Goal: Task Accomplishment & Management: Complete application form

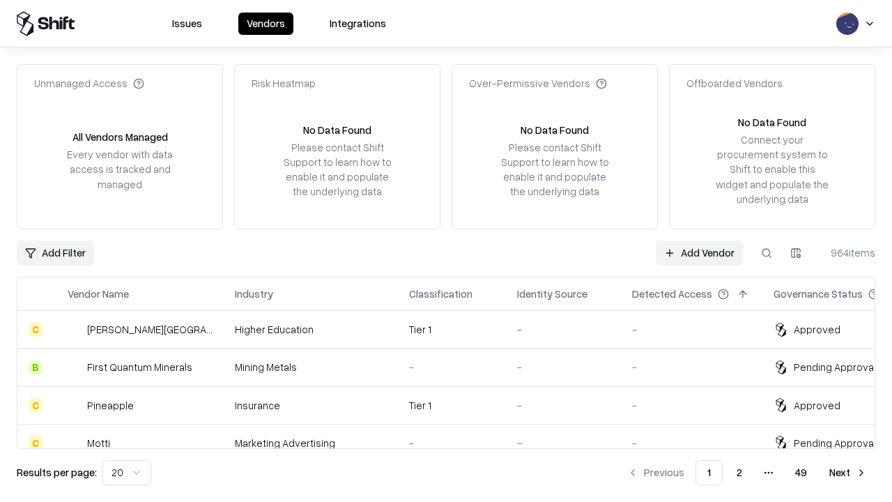
click at [699, 252] on link "Add Vendor" at bounding box center [699, 252] width 87 height 25
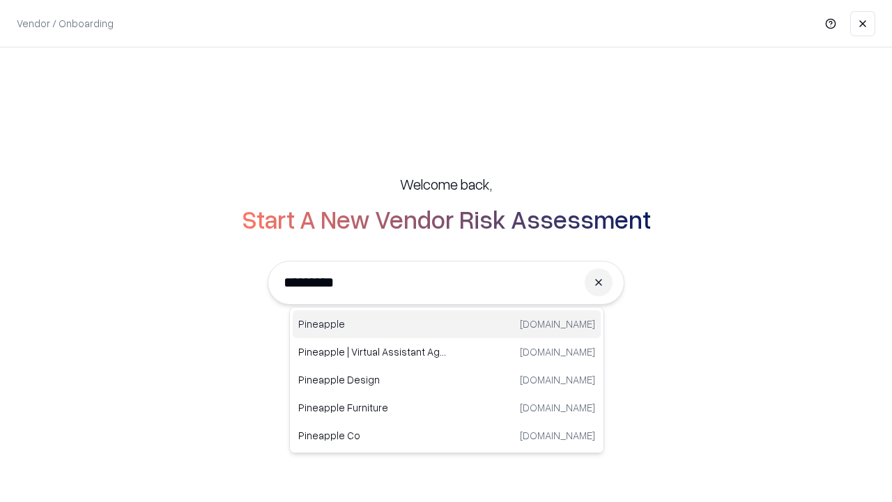
click at [447, 324] on div "Pineapple [DOMAIN_NAME]" at bounding box center [447, 324] width 308 height 28
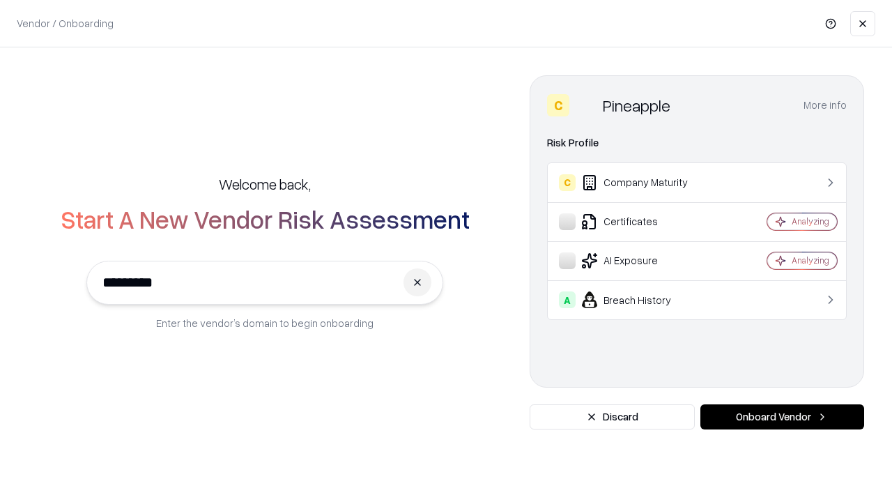
type input "*********"
click at [782, 417] on button "Onboard Vendor" at bounding box center [783, 416] width 164 height 25
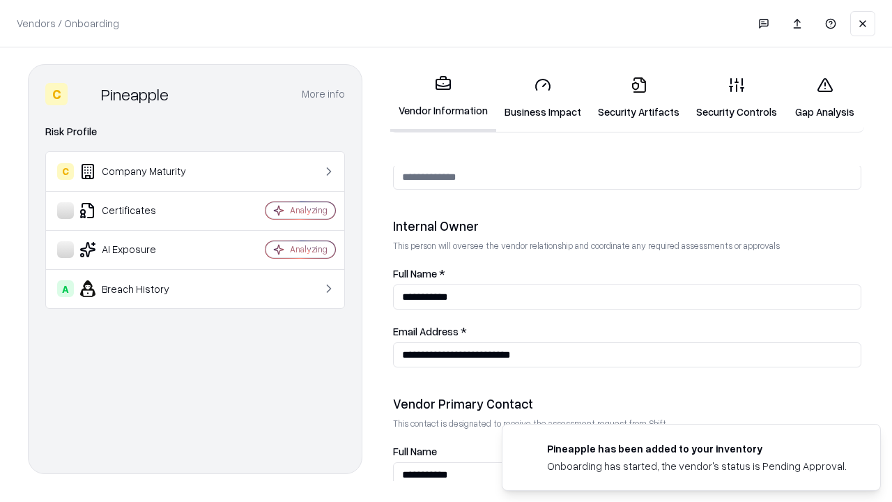
scroll to position [722, 0]
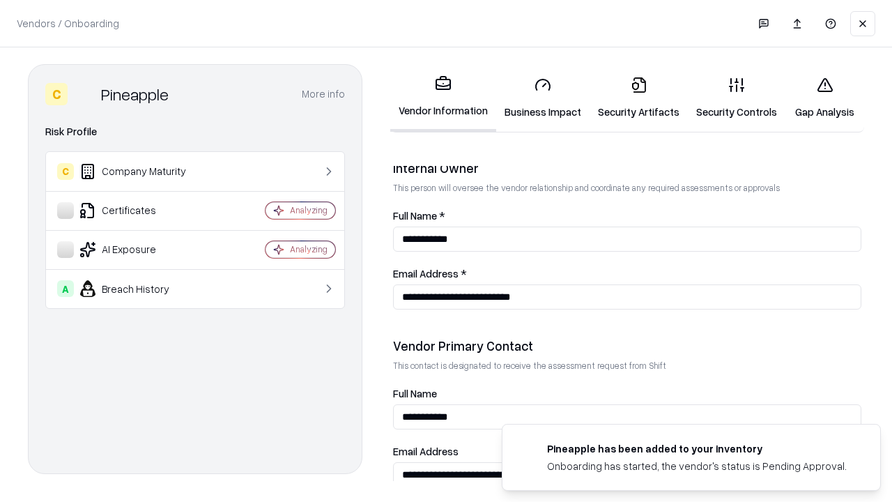
click at [639, 98] on link "Security Artifacts" at bounding box center [639, 98] width 98 height 65
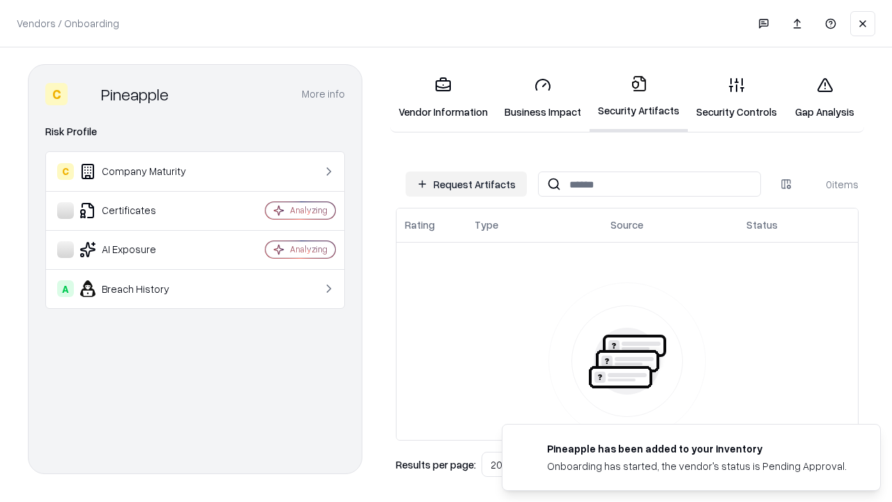
click at [466, 184] on button "Request Artifacts" at bounding box center [466, 183] width 121 height 25
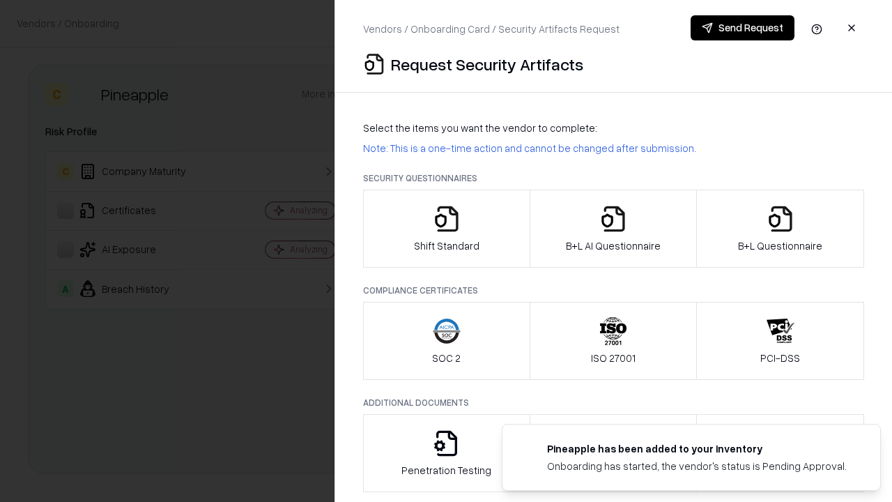
click at [780, 229] on icon "button" at bounding box center [781, 219] width 28 height 28
click at [613, 229] on icon "button" at bounding box center [613, 219] width 28 height 28
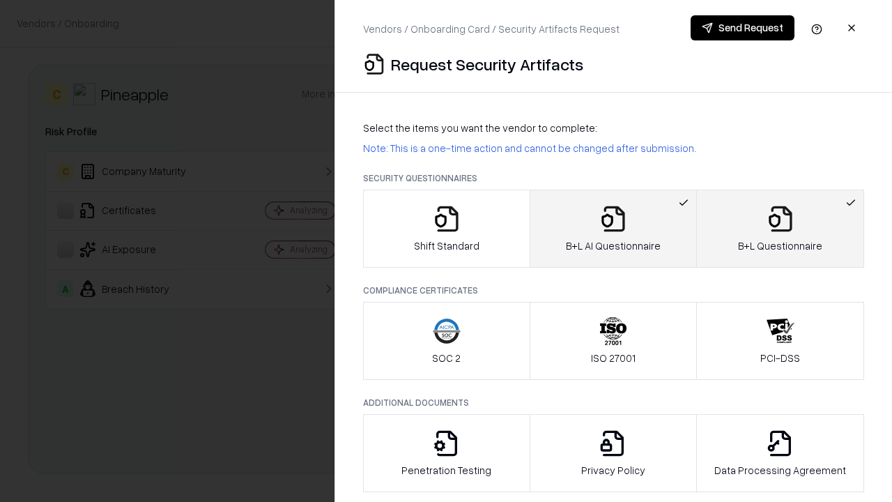
click at [742, 28] on button "Send Request" at bounding box center [743, 27] width 104 height 25
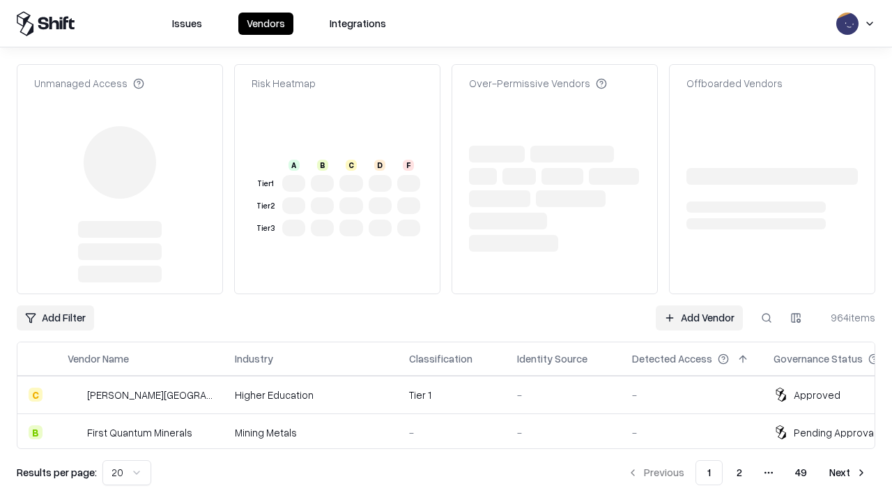
click at [699, 305] on link "Add Vendor" at bounding box center [699, 317] width 87 height 25
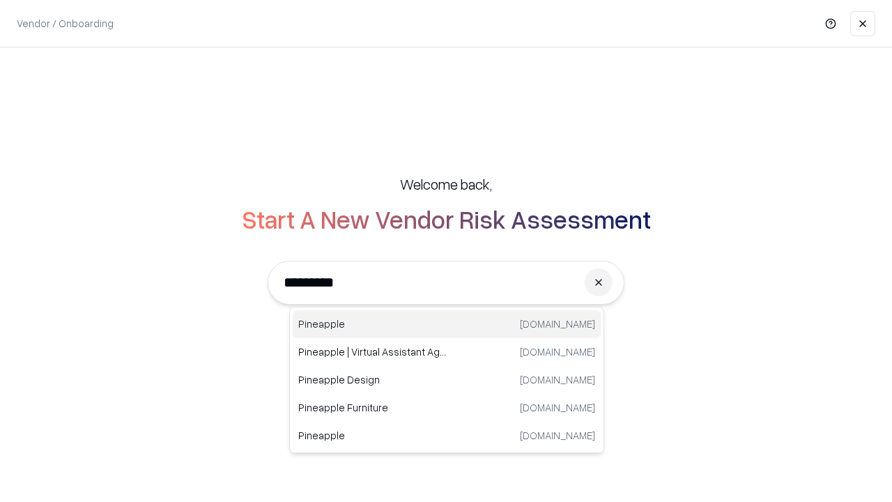
click at [447, 324] on div "Pineapple [DOMAIN_NAME]" at bounding box center [447, 324] width 308 height 28
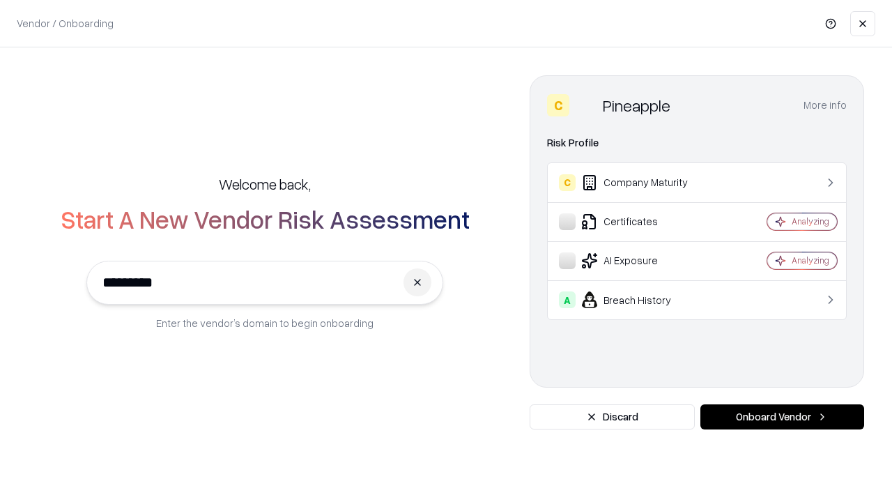
type input "*********"
click at [782, 417] on button "Onboard Vendor" at bounding box center [783, 416] width 164 height 25
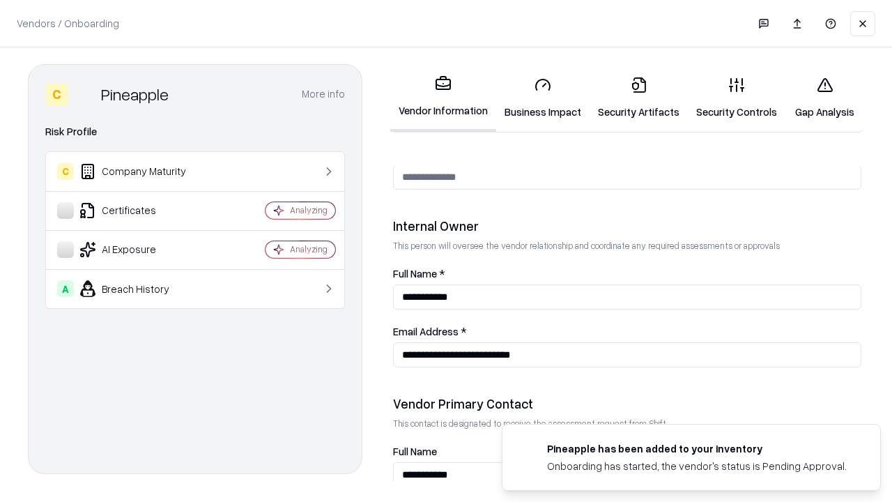
scroll to position [722, 0]
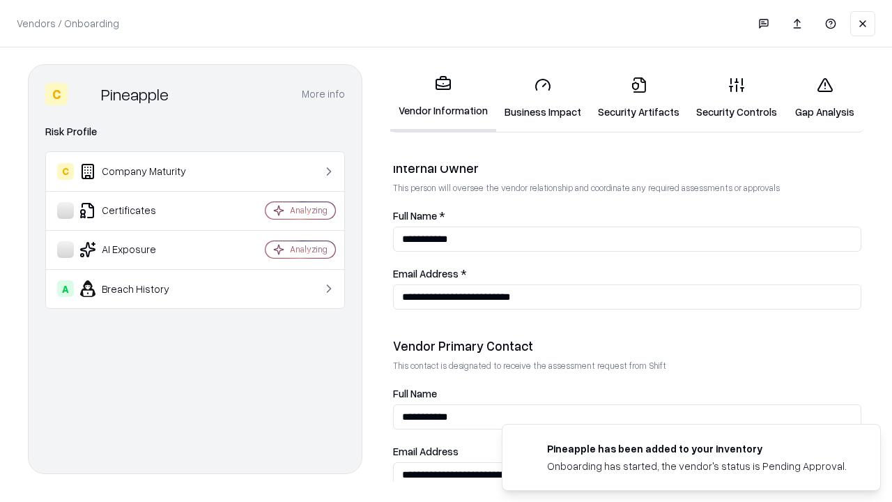
click at [825, 98] on link "Gap Analysis" at bounding box center [825, 98] width 79 height 65
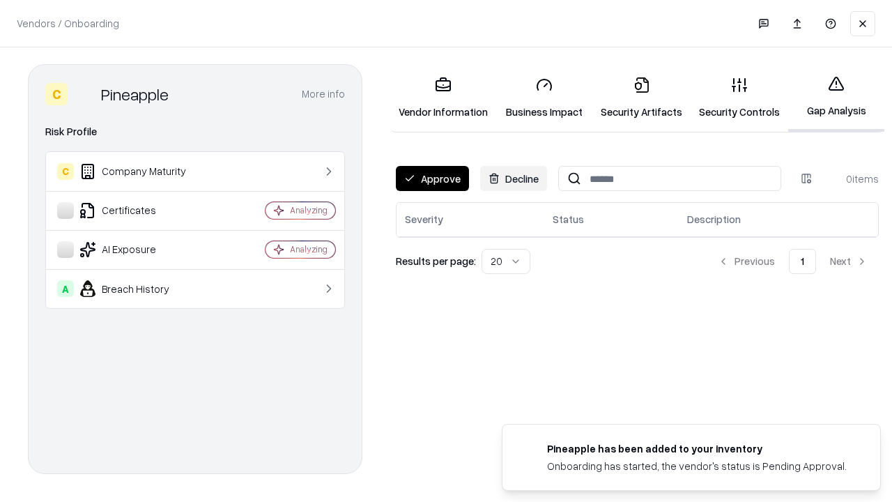
click at [432, 178] on button "Approve" at bounding box center [432, 178] width 73 height 25
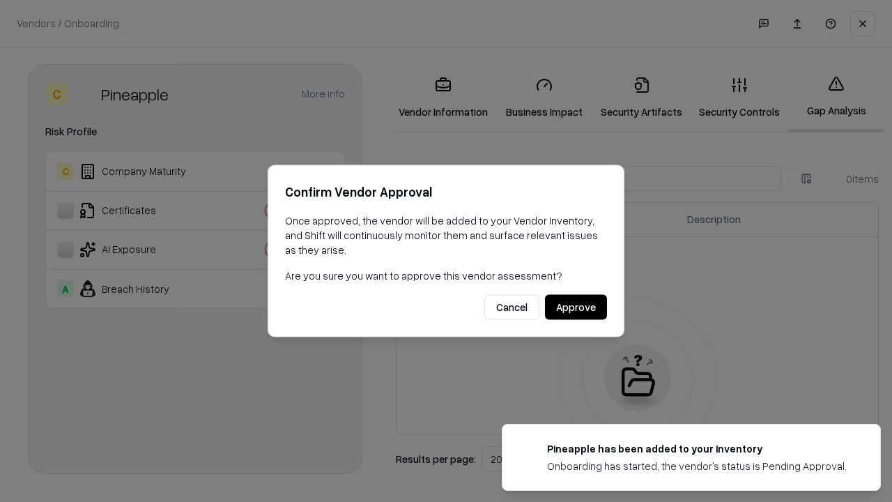
click at [576, 307] on button "Approve" at bounding box center [576, 307] width 62 height 25
